Goal: Task Accomplishment & Management: Manage account settings

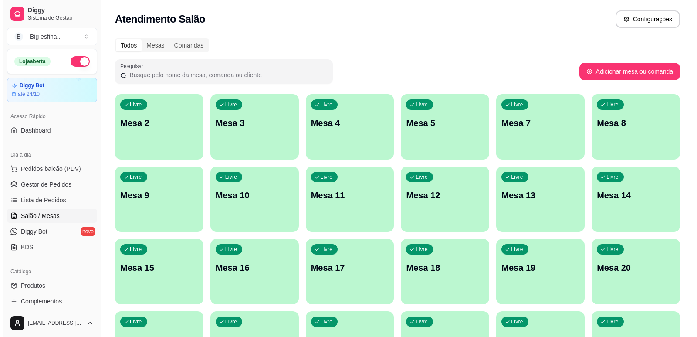
scroll to position [131, 0]
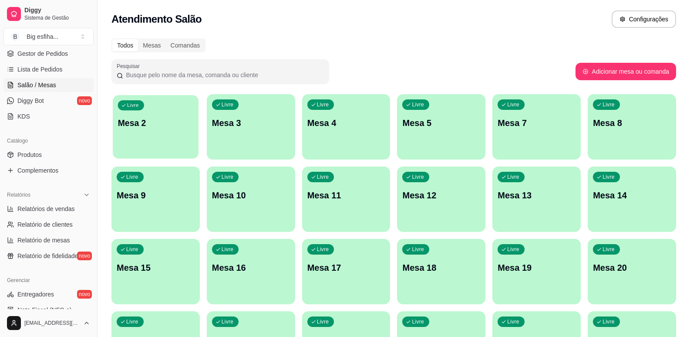
click at [130, 141] on div "Livre Mesa 2" at bounding box center [156, 121] width 86 height 53
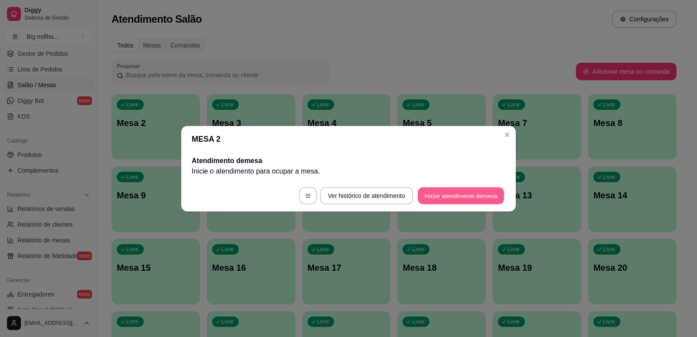
click at [463, 203] on button "Iniciar atendimento de mesa" at bounding box center [461, 195] width 86 height 17
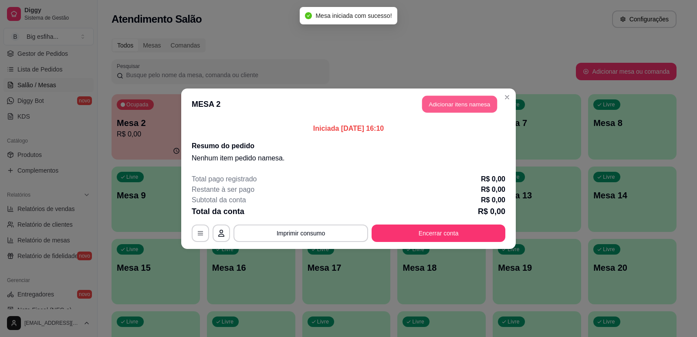
click at [470, 106] on button "Adicionar itens na mesa" at bounding box center [459, 103] width 75 height 17
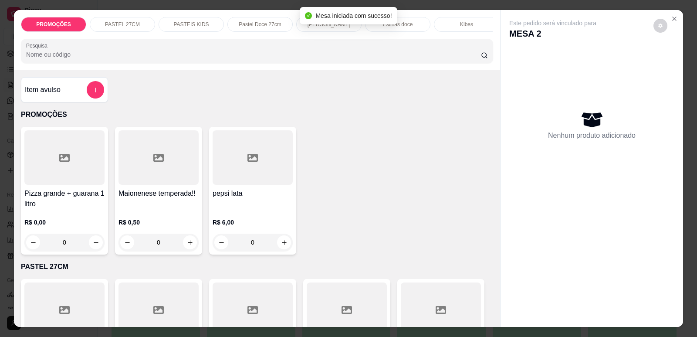
click at [324, 25] on p "[PERSON_NAME]" at bounding box center [328, 24] width 43 height 7
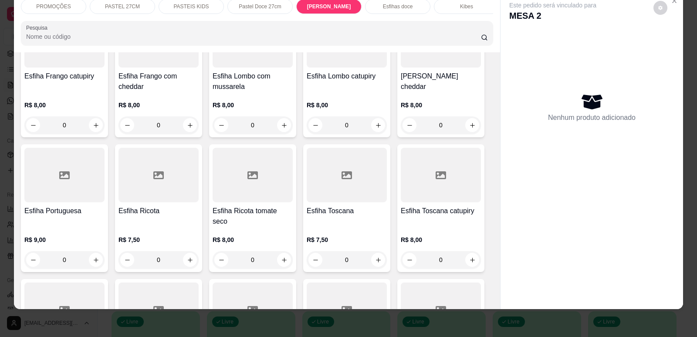
scroll to position [3481, 0]
click at [73, 157] on div at bounding box center [64, 175] width 80 height 54
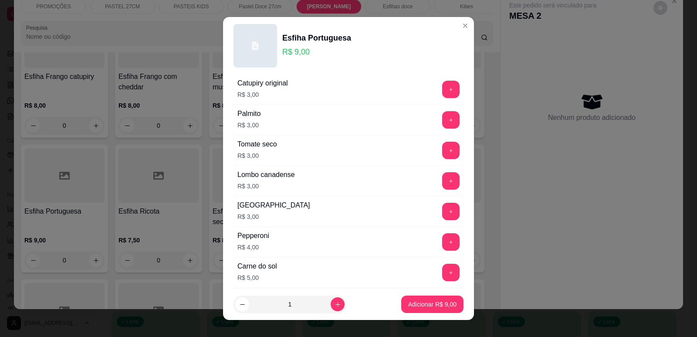
scroll to position [688, 0]
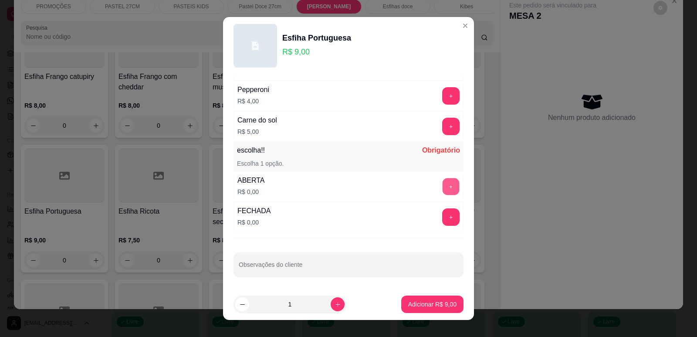
click at [443, 189] on button "+" at bounding box center [451, 186] width 17 height 17
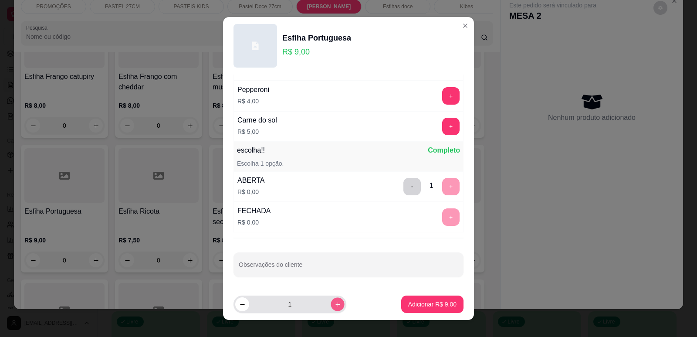
click at [334, 304] on icon "increase-product-quantity" at bounding box center [337, 304] width 7 height 7
type input "2"
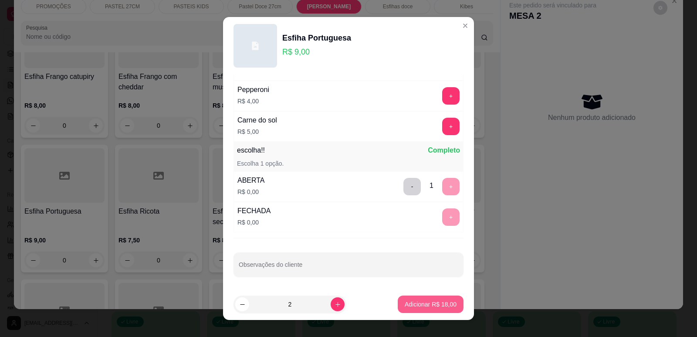
click at [429, 306] on p "Adicionar R$ 18,00" at bounding box center [431, 304] width 52 height 9
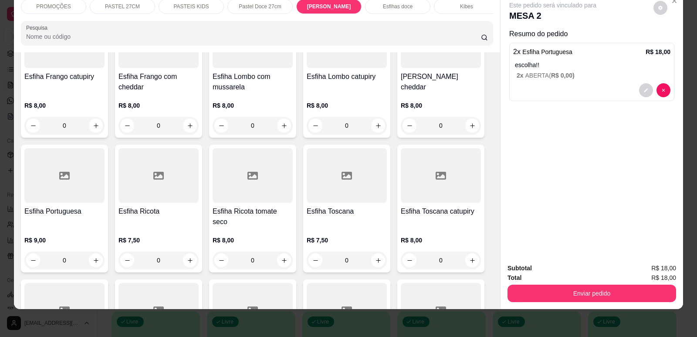
click at [392, 6] on p "Esfihas doce" at bounding box center [398, 6] width 30 height 7
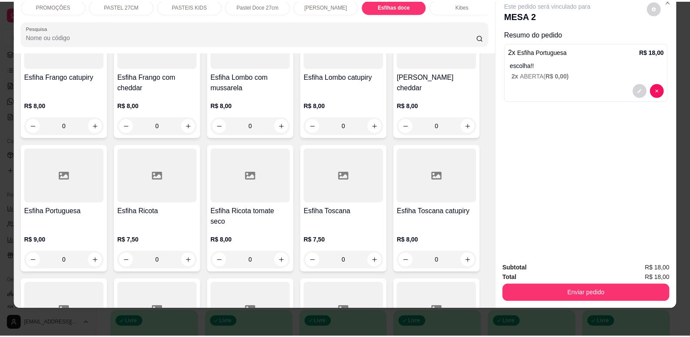
scroll to position [4070, 0]
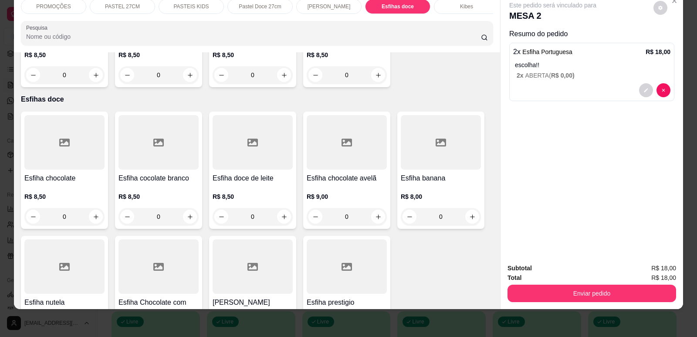
click at [71, 137] on div "Esfiha chocolate R$ 8,50 0" at bounding box center [64, 169] width 87 height 117
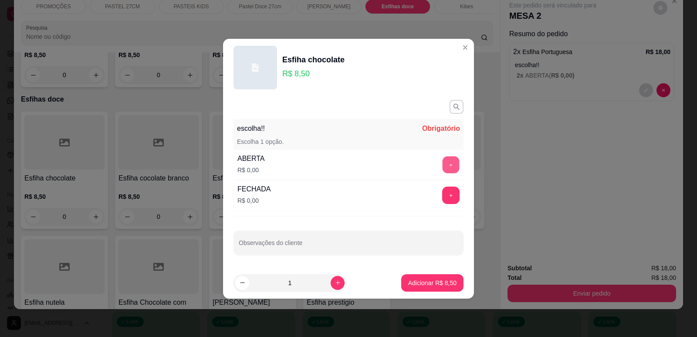
click at [451, 164] on button "+" at bounding box center [451, 164] width 17 height 17
click at [419, 287] on p "Adicionar R$ 8,50" at bounding box center [432, 282] width 47 height 8
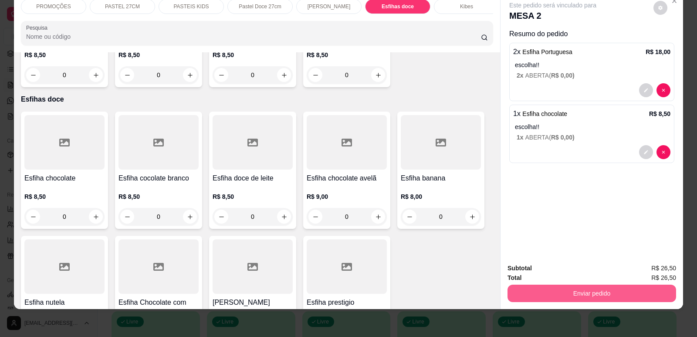
click at [552, 299] on button "Enviar pedido" at bounding box center [591, 292] width 169 height 17
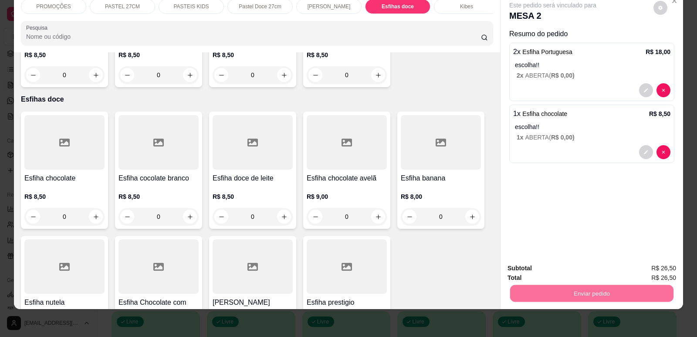
click at [653, 270] on button "Enviar pedido" at bounding box center [653, 272] width 49 height 17
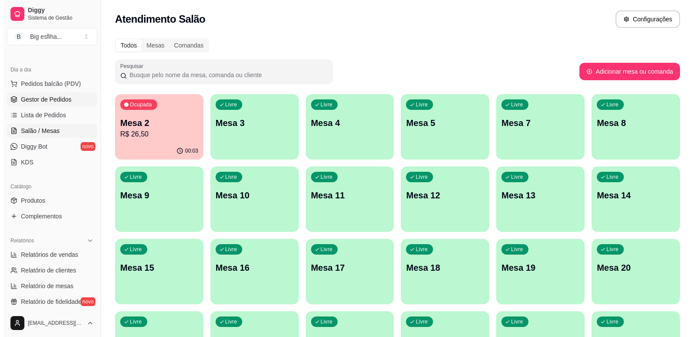
scroll to position [0, 0]
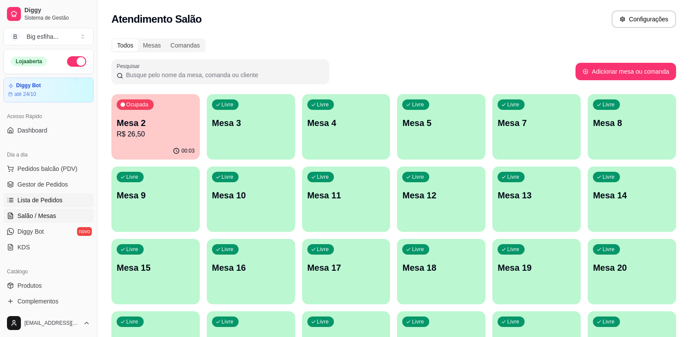
click at [49, 196] on span "Lista de Pedidos" at bounding box center [39, 200] width 45 height 9
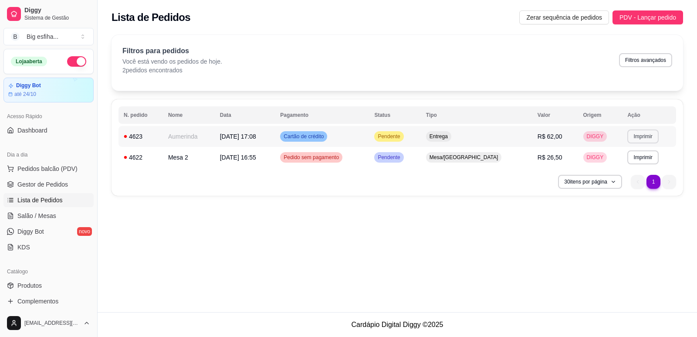
click at [645, 137] on button "Imprimir" at bounding box center [642, 136] width 31 height 14
click at [612, 164] on button "IMPRESSORA" at bounding box center [624, 167] width 61 height 14
click at [48, 217] on span "Salão / Mesas" at bounding box center [36, 215] width 39 height 9
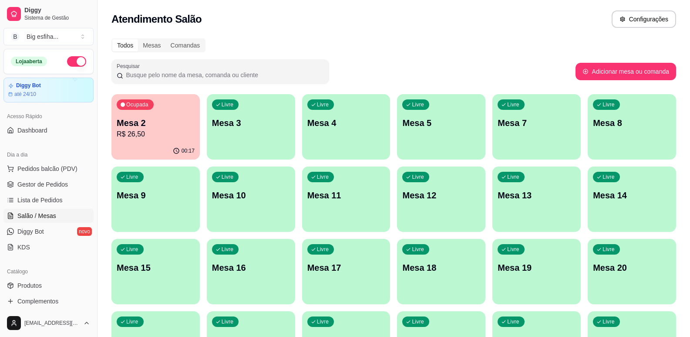
click at [164, 133] on p "R$ 26,50" at bounding box center [156, 134] width 78 height 10
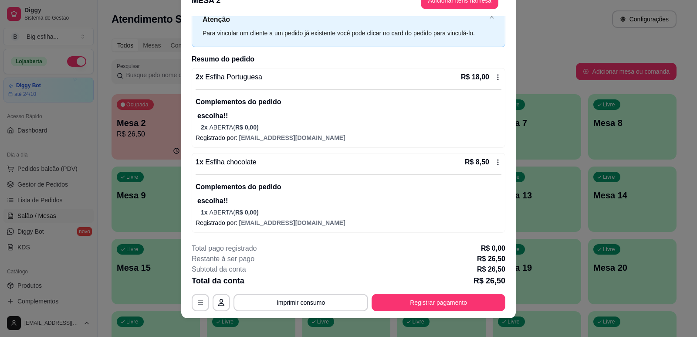
scroll to position [26, 0]
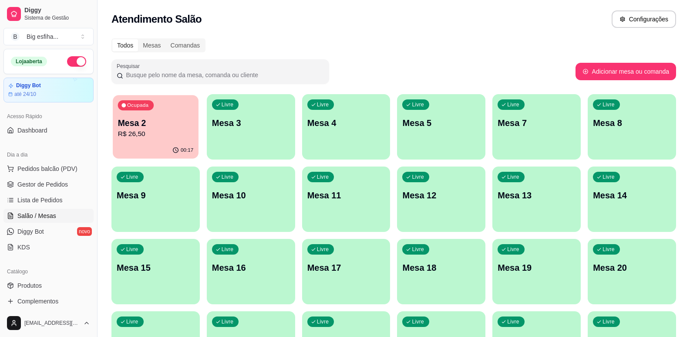
click at [159, 110] on div "Ocupada Mesa 2 R$ 26,50" at bounding box center [156, 118] width 86 height 47
click at [233, 120] on p "Mesa 3" at bounding box center [250, 123] width 75 height 12
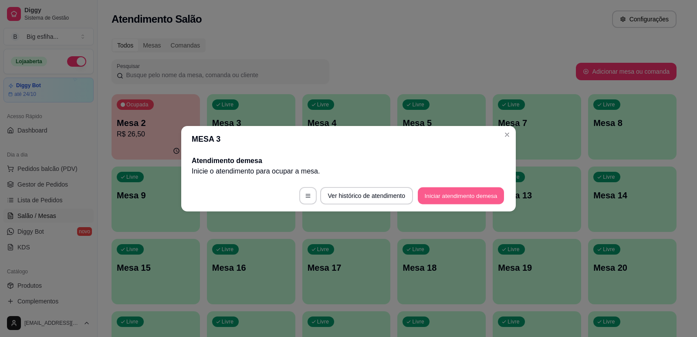
click at [448, 196] on button "Iniciar atendimento de mesa" at bounding box center [461, 195] width 86 height 17
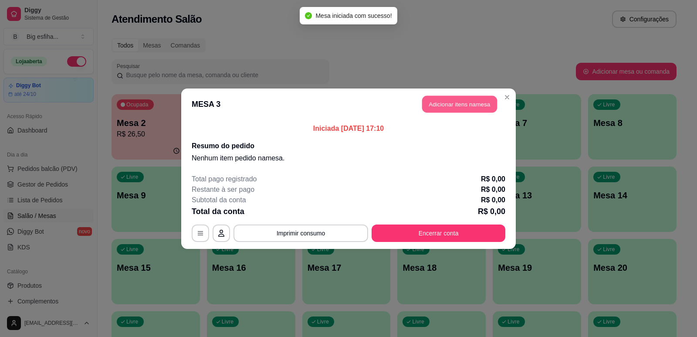
click at [449, 104] on button "Adicionar itens na mesa" at bounding box center [459, 103] width 75 height 17
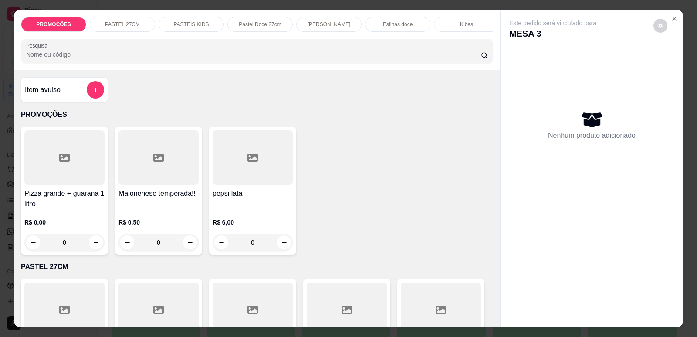
click at [401, 24] on p "Esfihas doce" at bounding box center [398, 24] width 30 height 7
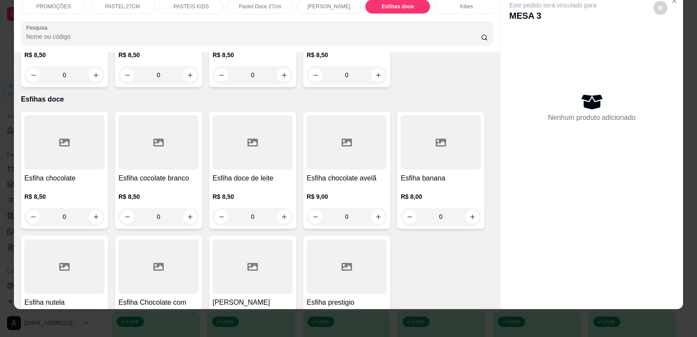
click at [324, 11] on div "[PERSON_NAME]" at bounding box center [328, 6] width 65 height 15
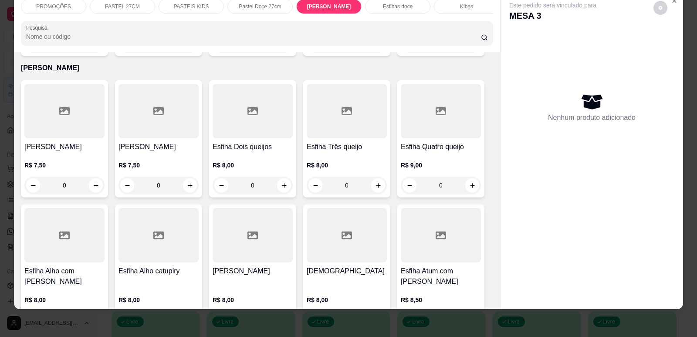
click at [61, 142] on h4 "[PERSON_NAME]" at bounding box center [64, 147] width 80 height 10
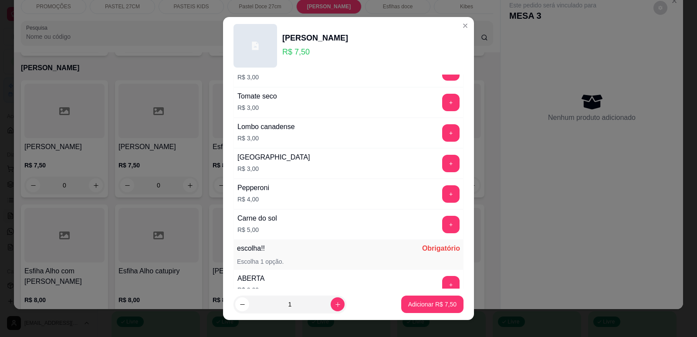
scroll to position [653, 0]
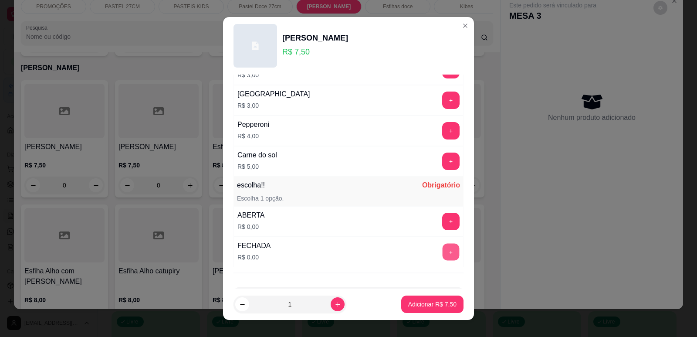
click at [443, 250] on button "+" at bounding box center [451, 251] width 17 height 17
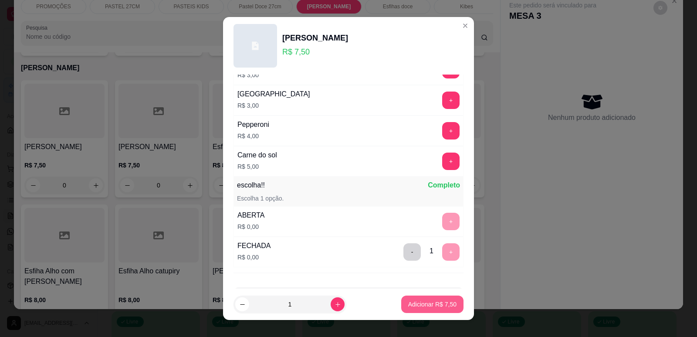
click at [425, 303] on p "Adicionar R$ 7,50" at bounding box center [432, 304] width 48 height 9
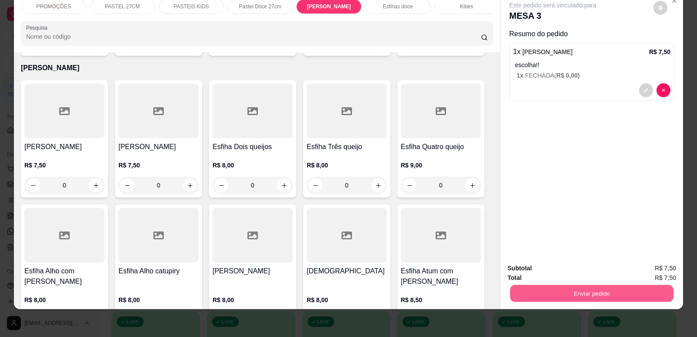
click at [577, 291] on button "Enviar pedido" at bounding box center [591, 292] width 163 height 17
click at [648, 271] on button "Enviar pedido" at bounding box center [653, 272] width 48 height 16
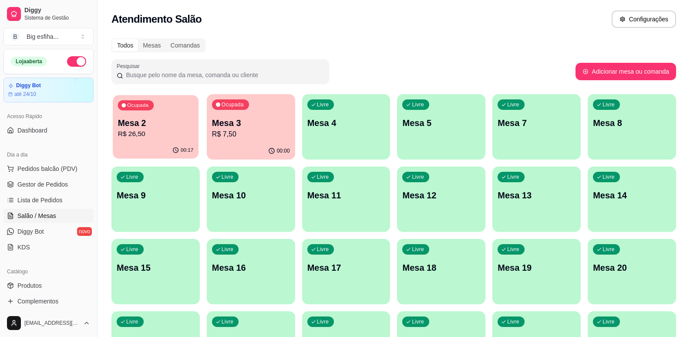
click at [144, 142] on div "00:17" at bounding box center [156, 150] width 86 height 17
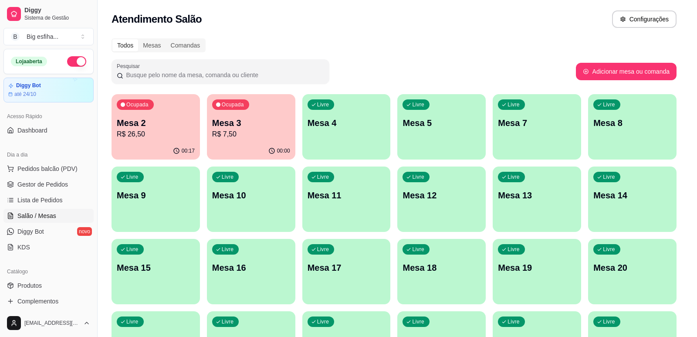
scroll to position [26, 0]
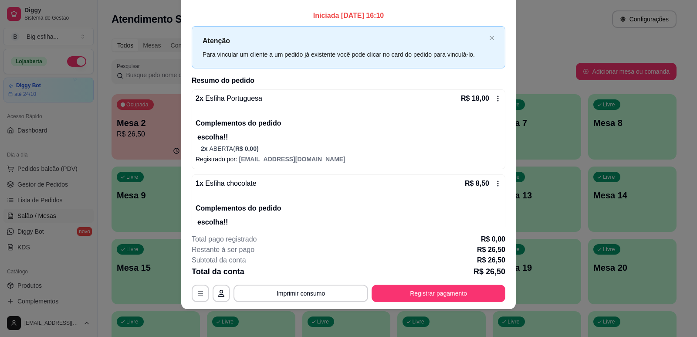
click at [327, 292] on div "**********" at bounding box center [349, 268] width 314 height 68
click at [327, 292] on button "Imprimir consumo" at bounding box center [300, 292] width 135 height 17
click at [313, 266] on button "IMPRESSORA" at bounding box center [300, 273] width 63 height 14
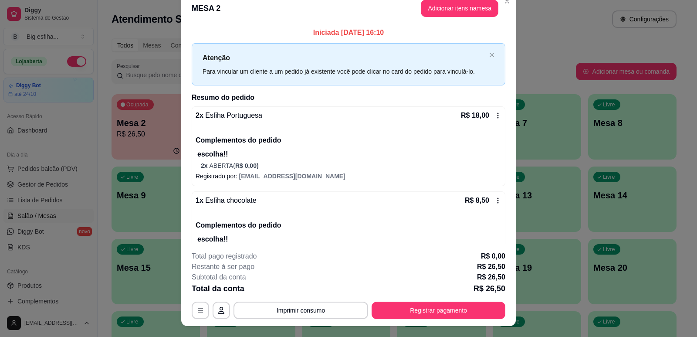
scroll to position [0, 0]
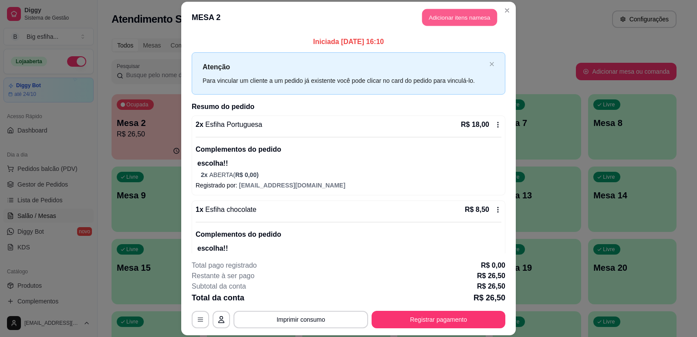
click at [427, 22] on button "Adicionar itens na mesa" at bounding box center [459, 17] width 75 height 17
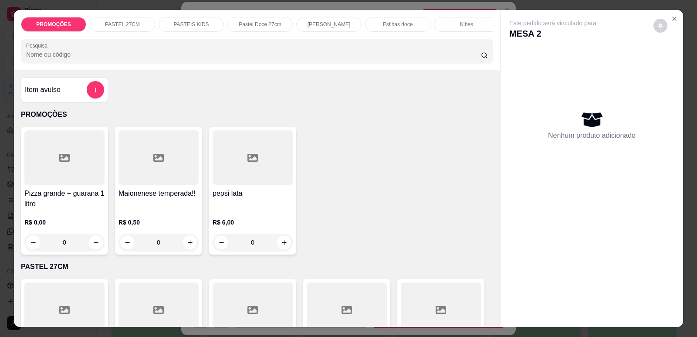
click at [393, 26] on p "Esfihas doce" at bounding box center [398, 24] width 30 height 7
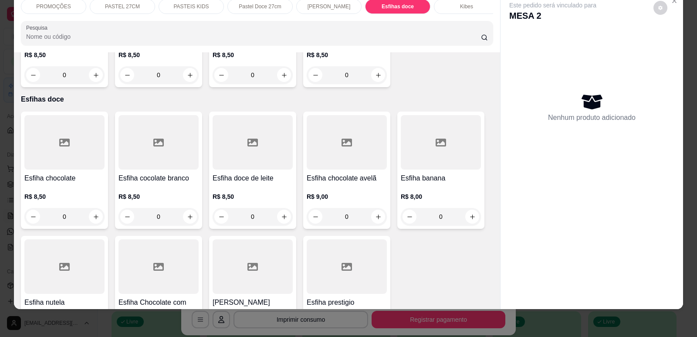
click at [55, 192] on p "R$ 8,50" at bounding box center [64, 196] width 80 height 9
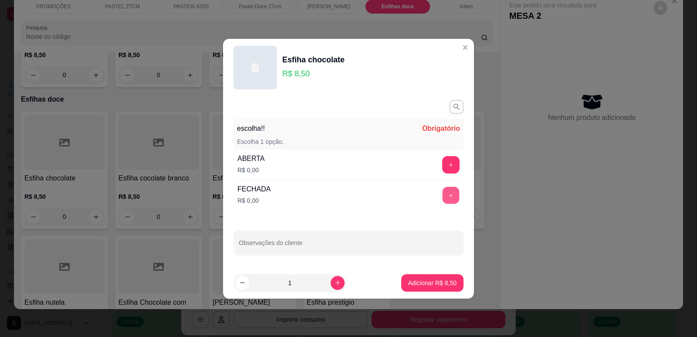
click at [444, 195] on button "+" at bounding box center [451, 194] width 17 height 17
click at [445, 276] on button "Adicionar R$ 8,50" at bounding box center [432, 282] width 61 height 17
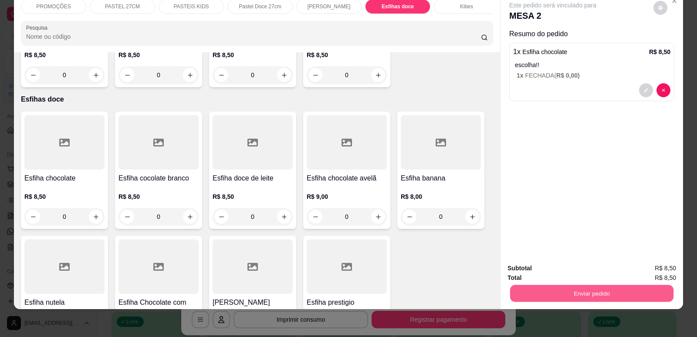
click at [563, 295] on button "Enviar pedido" at bounding box center [591, 292] width 163 height 17
click at [645, 266] on button "Enviar pedido" at bounding box center [653, 272] width 48 height 16
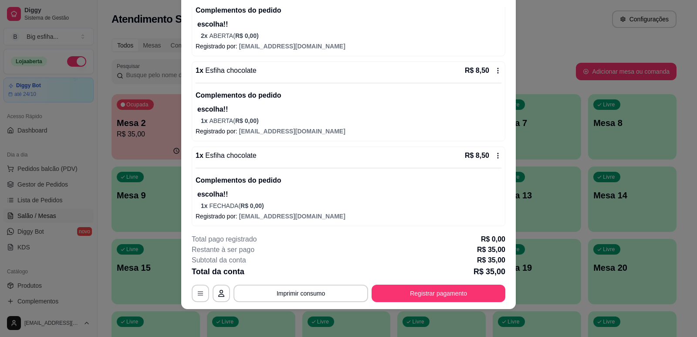
scroll to position [115, 0]
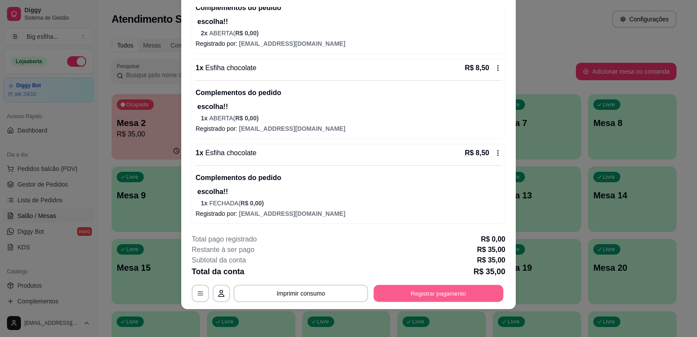
click at [484, 300] on button "Registrar pagamento" at bounding box center [439, 293] width 130 height 17
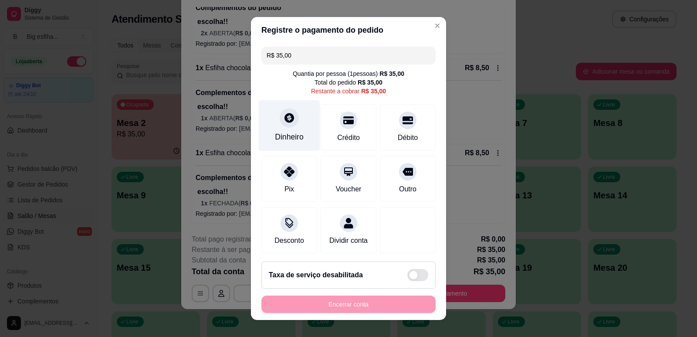
click at [283, 134] on div "Dinheiro" at bounding box center [289, 136] width 29 height 11
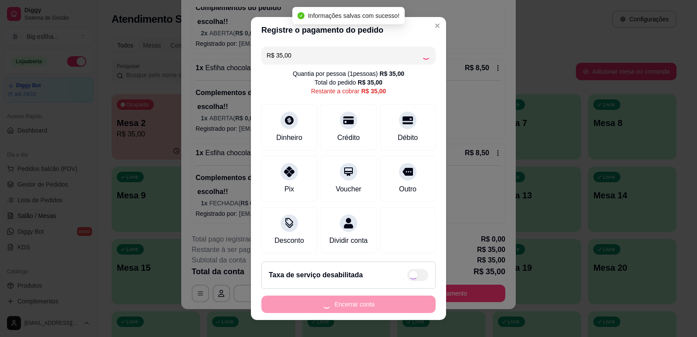
type input "R$ 0,00"
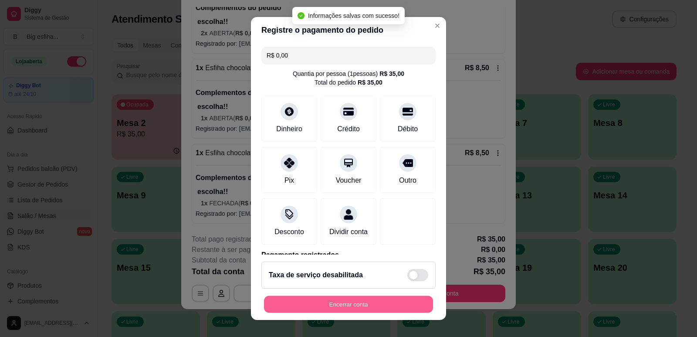
click at [339, 303] on button "Encerrar conta" at bounding box center [348, 304] width 169 height 17
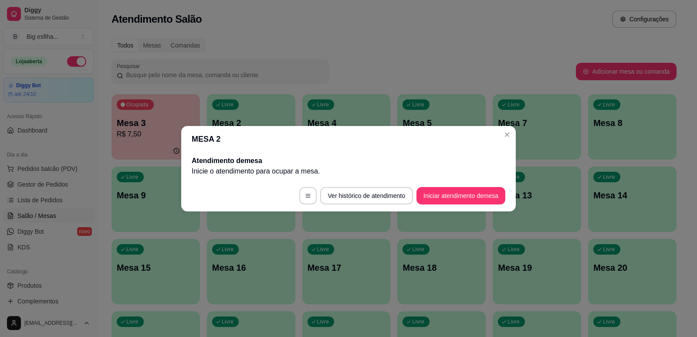
scroll to position [0, 0]
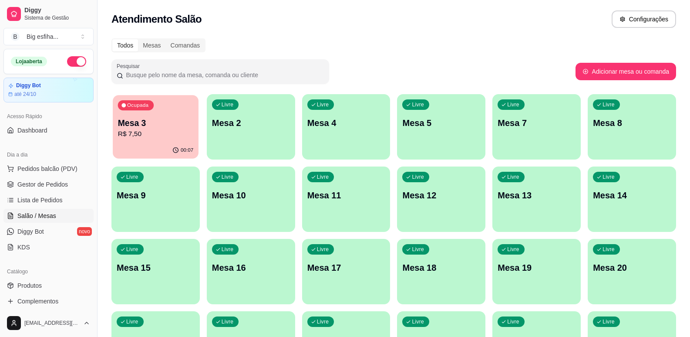
click at [139, 134] on p "R$ 7,50" at bounding box center [155, 134] width 75 height 10
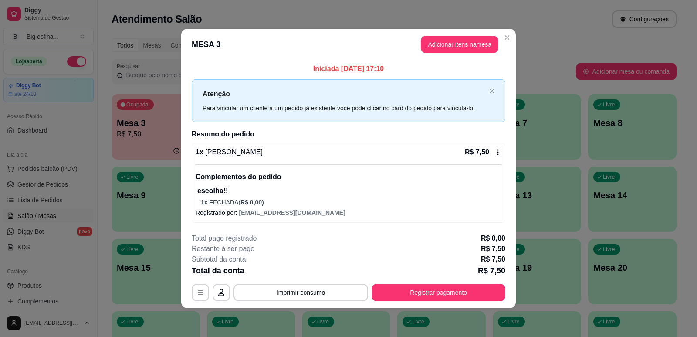
drag, startPoint x: 457, startPoint y: 209, endPoint x: 481, endPoint y: 259, distance: 54.7
click at [465, 223] on div "Iniciada [DATE] 17:10 Atenção Para vincular um cliente a um pedido já existente…" at bounding box center [348, 143] width 334 height 166
drag, startPoint x: 476, startPoint y: 278, endPoint x: 473, endPoint y: 301, distance: 23.2
click at [474, 279] on div "**********" at bounding box center [349, 267] width 314 height 68
click at [473, 301] on footer "**********" at bounding box center [348, 267] width 334 height 82
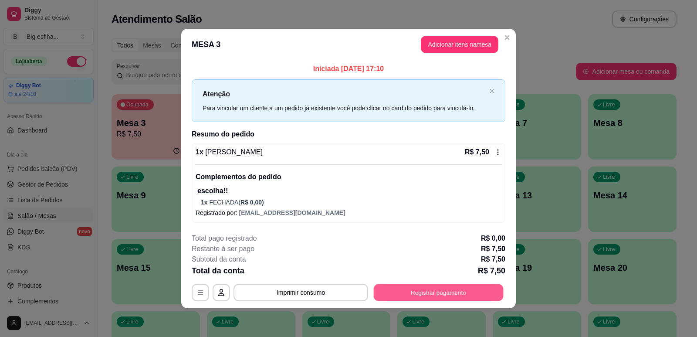
click at [471, 291] on button "Registrar pagamento" at bounding box center [439, 292] width 130 height 17
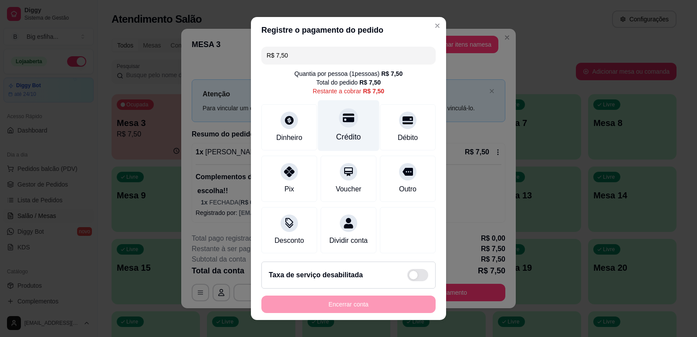
click at [343, 128] on div "Crédito" at bounding box center [348, 125] width 61 height 51
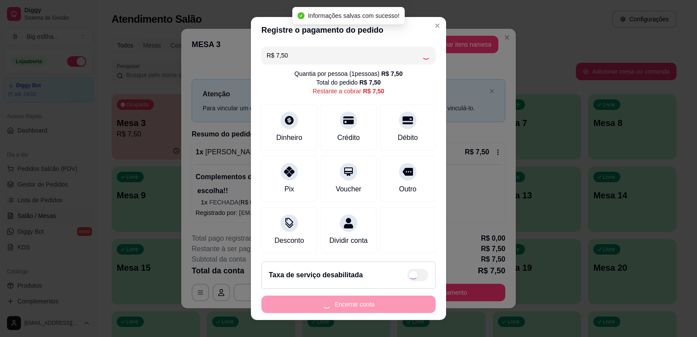
type input "R$ 0,00"
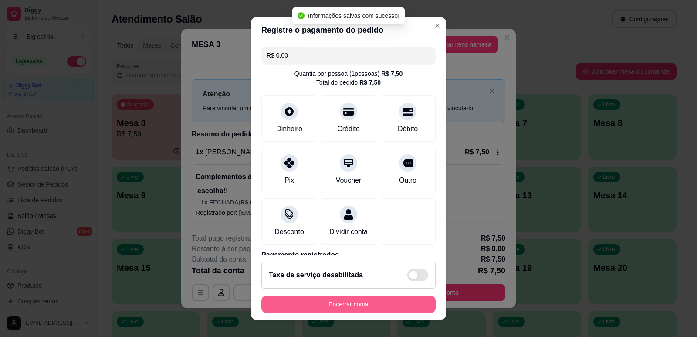
click at [337, 306] on button "Encerrar conta" at bounding box center [348, 303] width 174 height 17
